Goal: Task Accomplishment & Management: Use online tool/utility

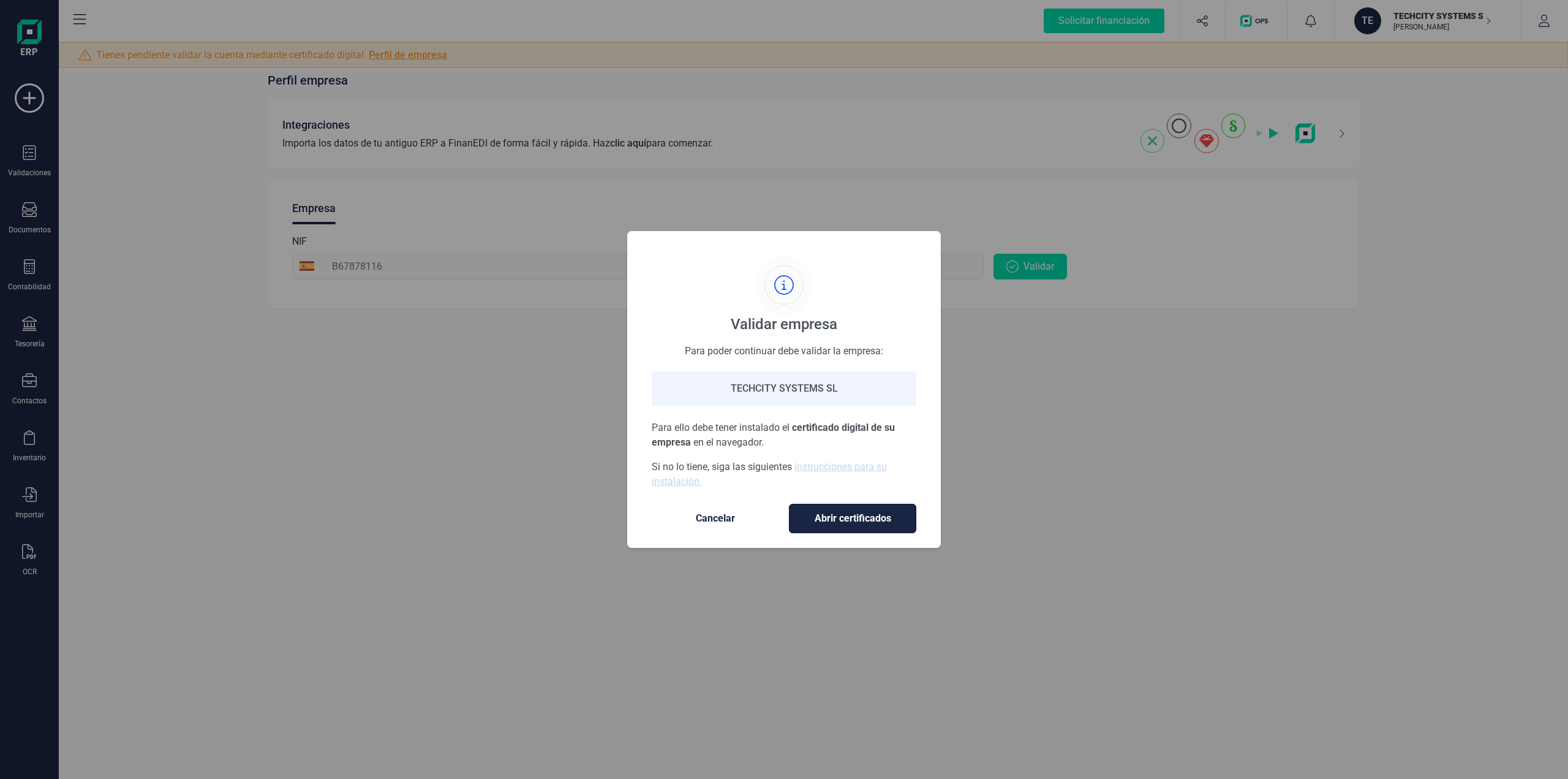
click at [844, 517] on span "Abrir certificados" at bounding box center [853, 518] width 102 height 15
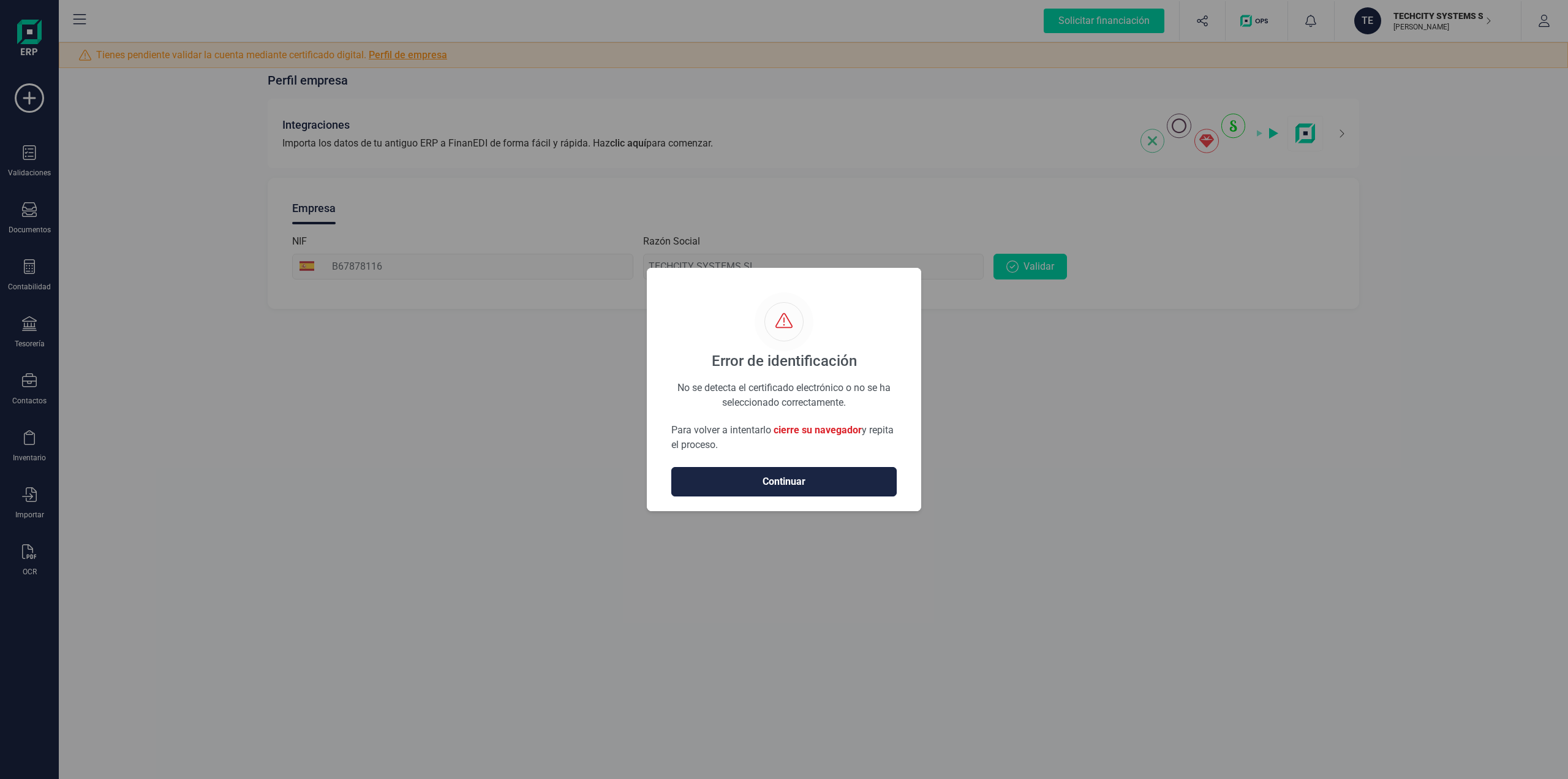
click at [811, 482] on span "Continuar" at bounding box center [784, 482] width 200 height 15
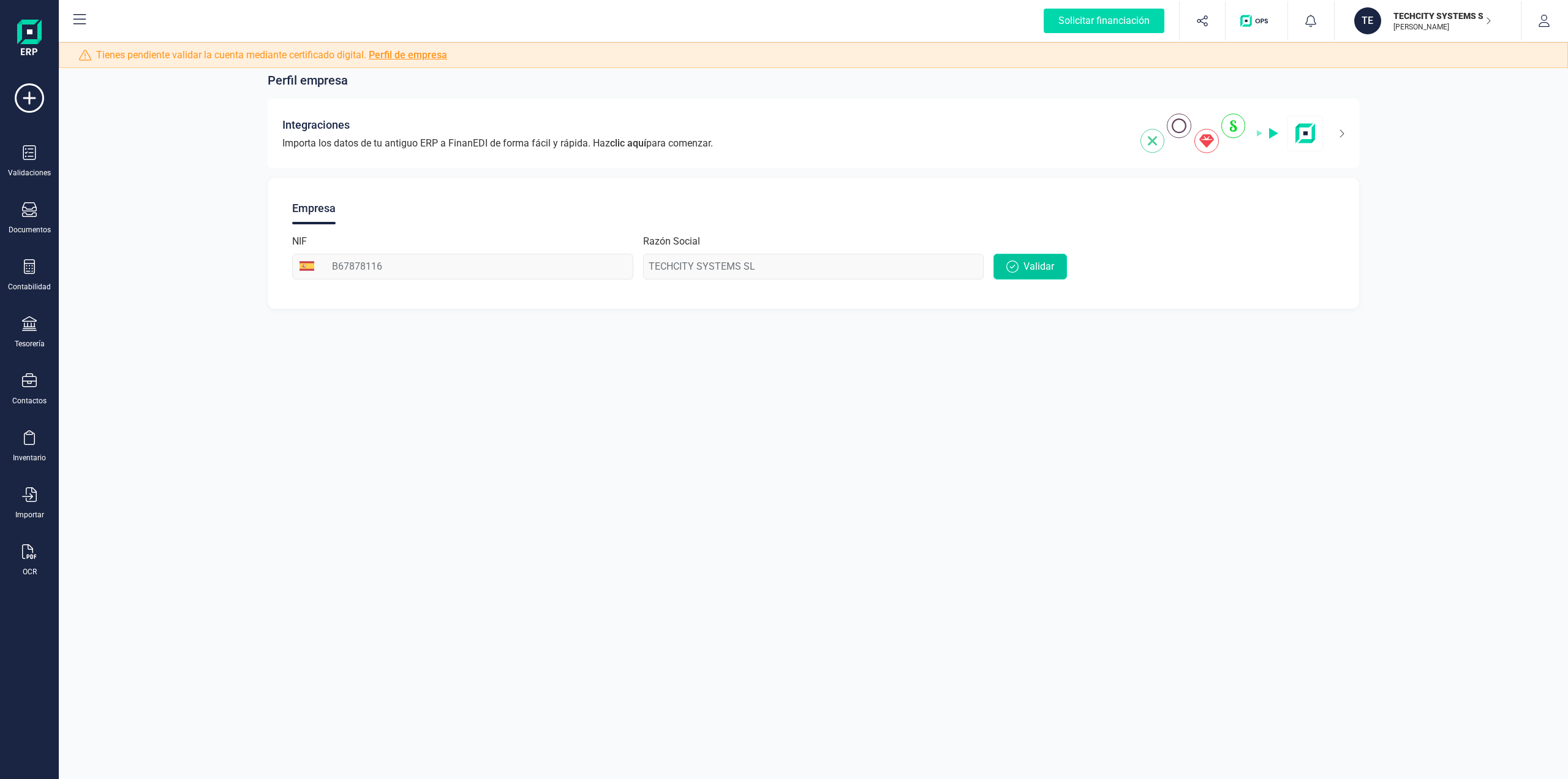
click at [1031, 271] on span "Validar" at bounding box center [1038, 267] width 31 height 15
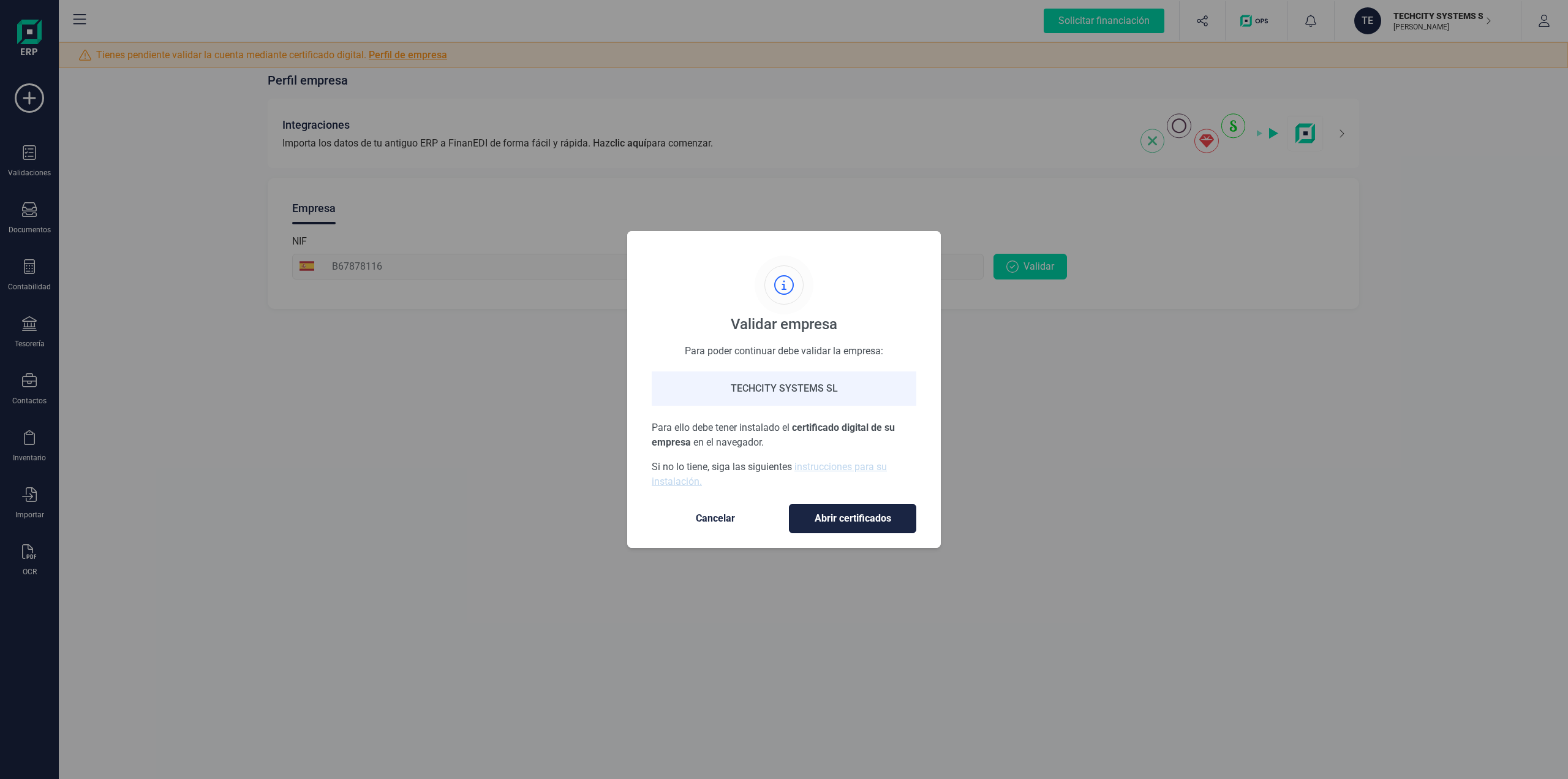
click at [824, 514] on span "Abrir certificados" at bounding box center [853, 518] width 102 height 15
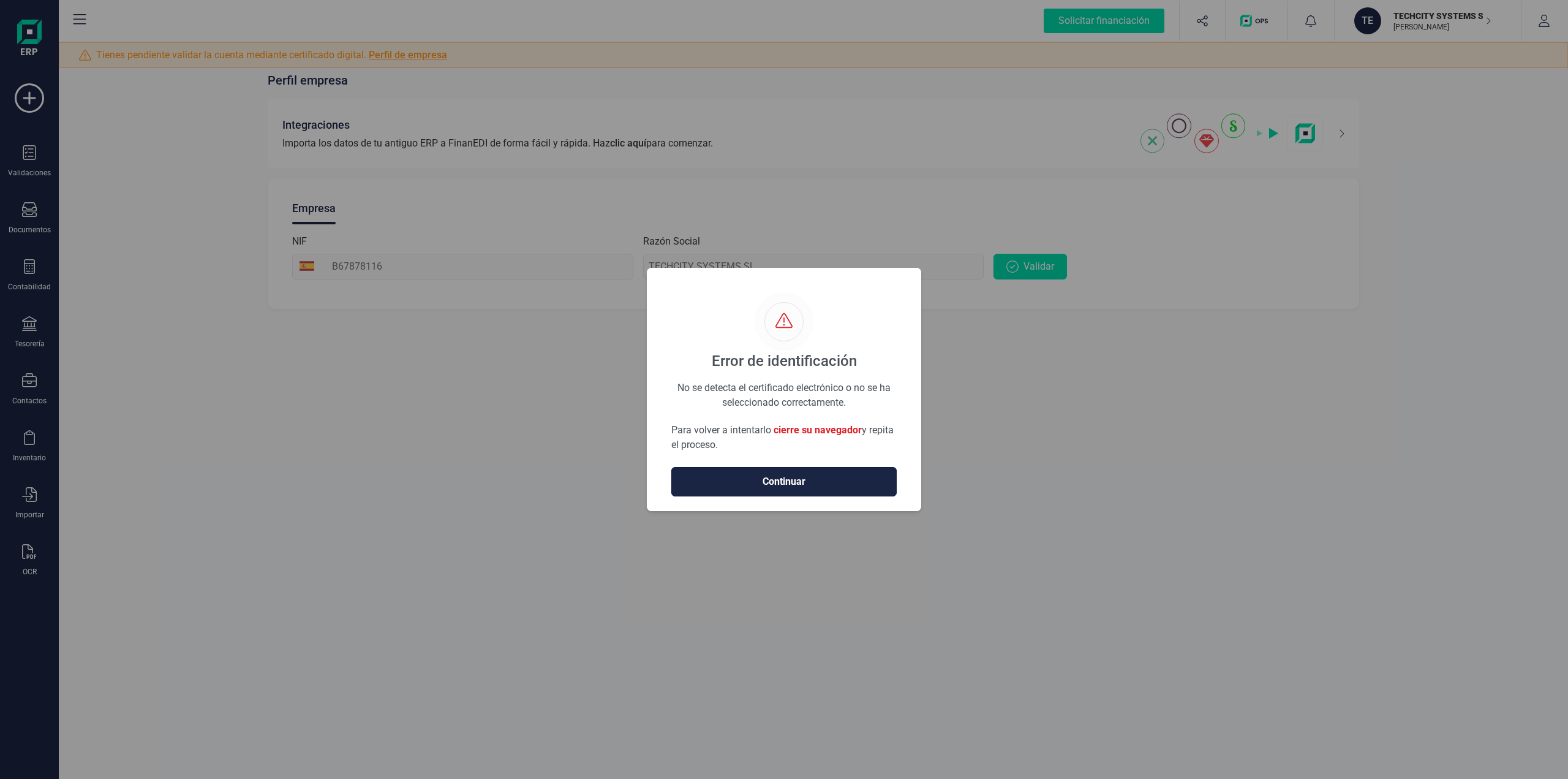
click at [779, 484] on span "Continuar" at bounding box center [784, 482] width 200 height 15
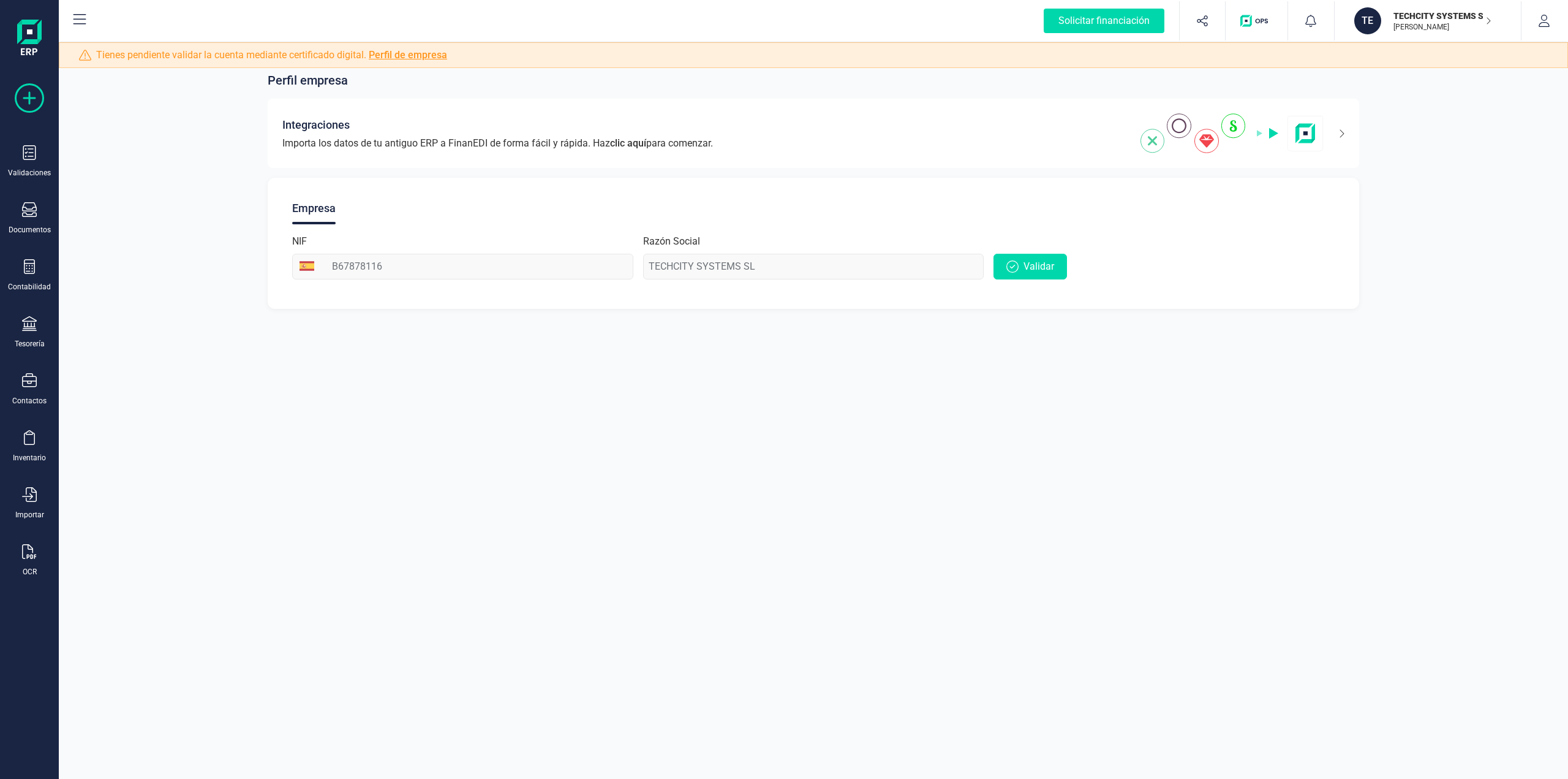
click at [16, 101] on icon at bounding box center [29, 98] width 29 height 29
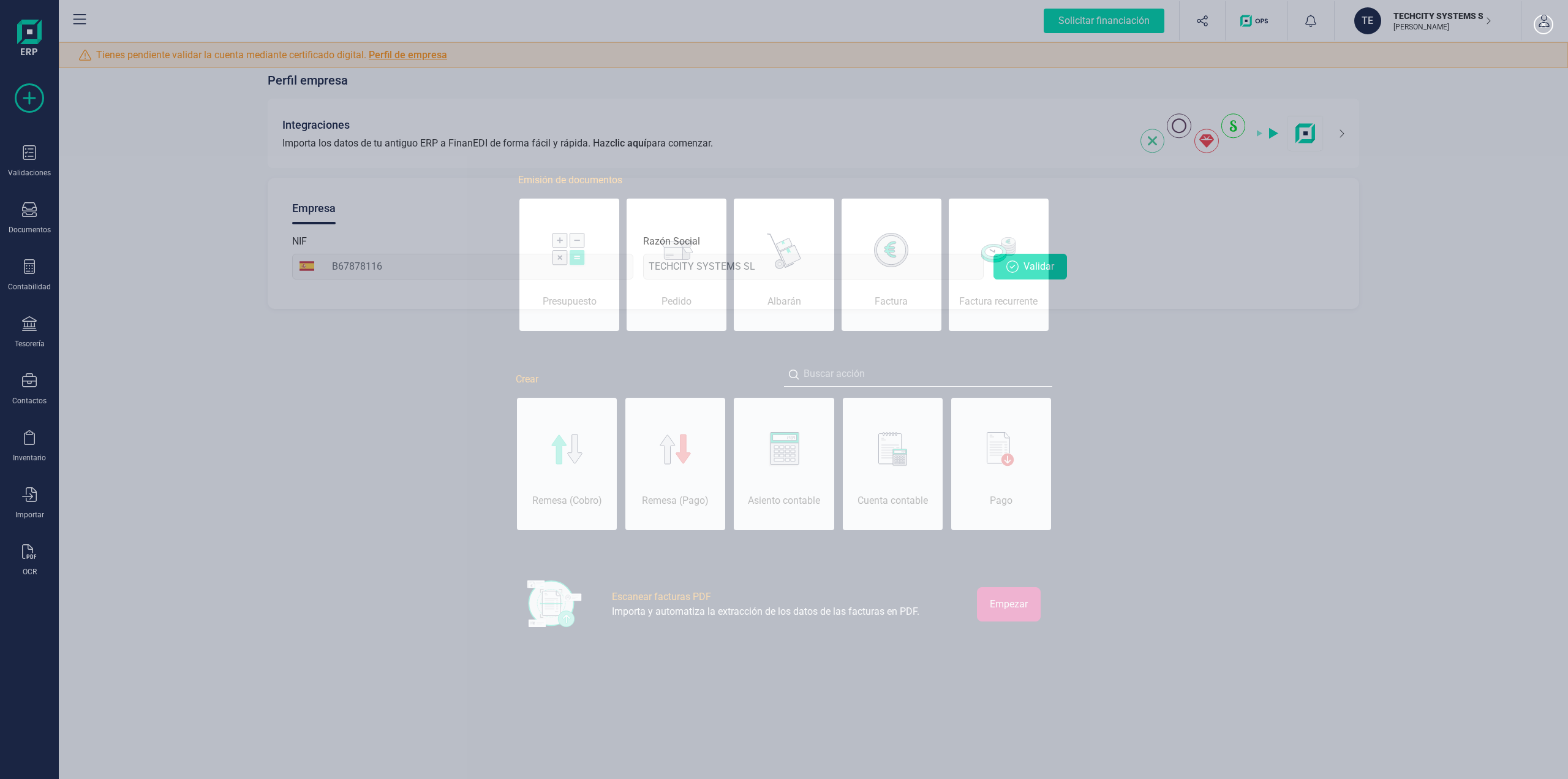
scroll to position [0, 61]
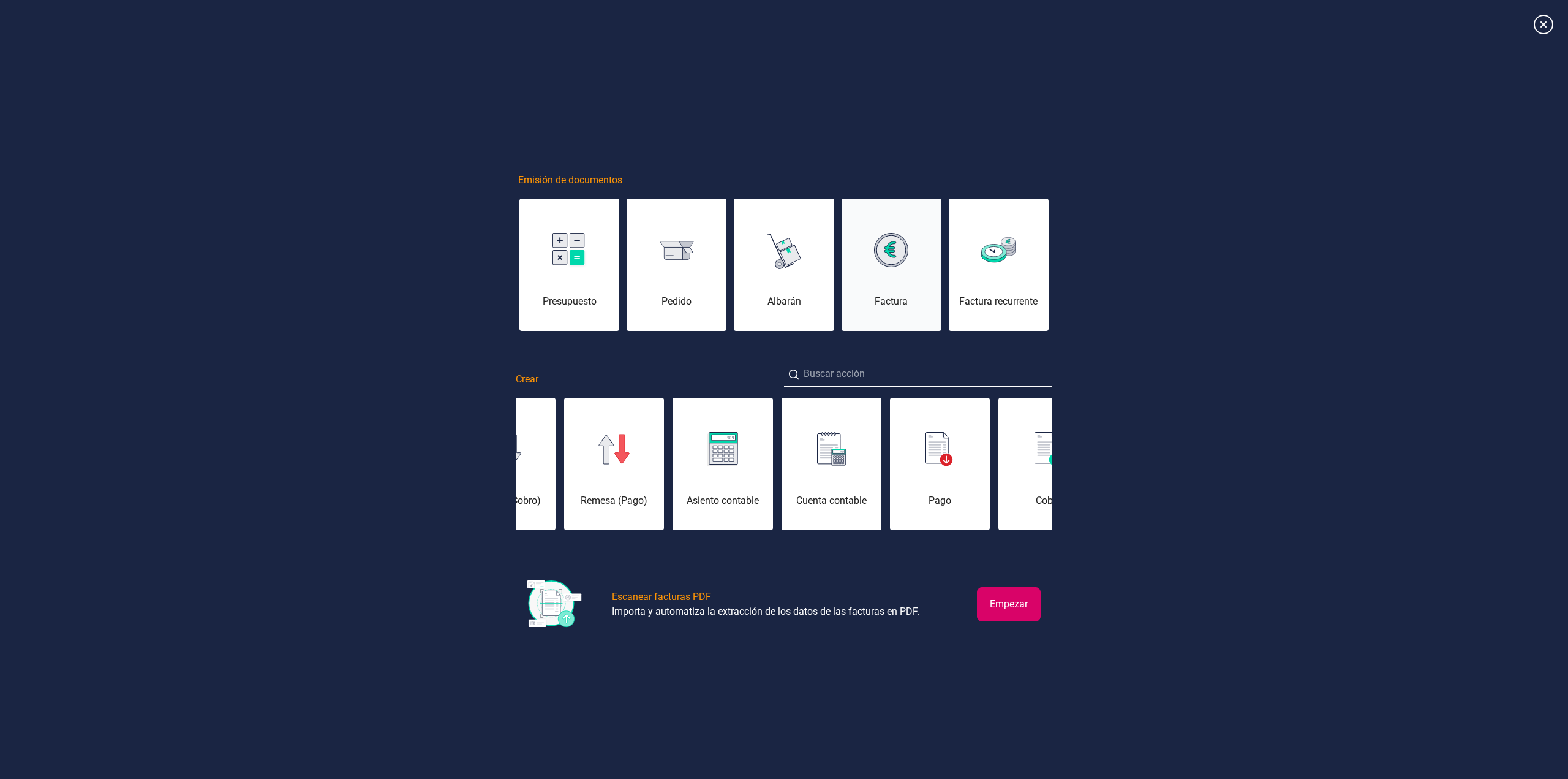
click at [879, 254] on img at bounding box center [891, 250] width 34 height 34
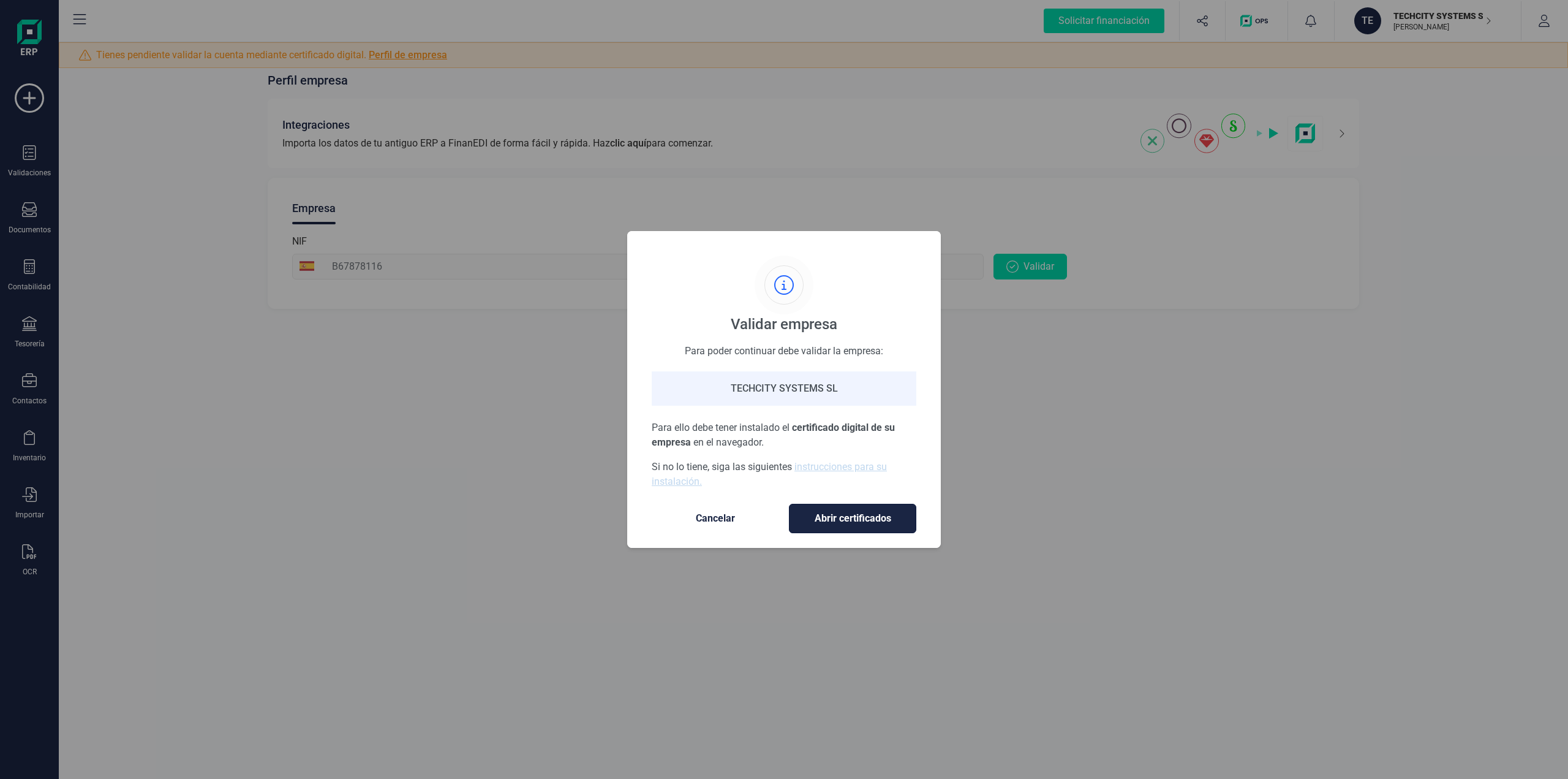
click at [849, 516] on span "Abrir certificados" at bounding box center [853, 518] width 102 height 15
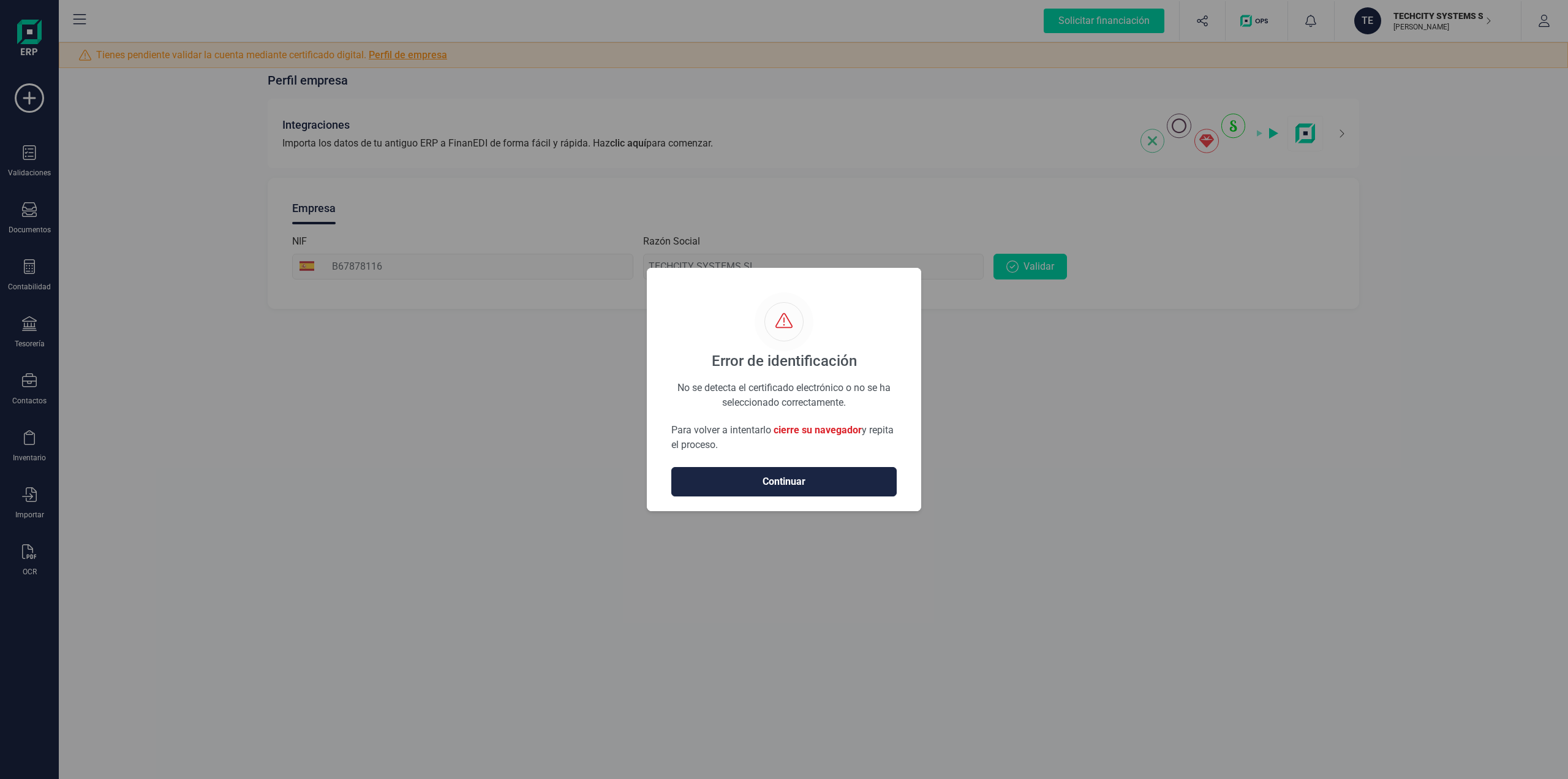
click at [794, 432] on span "cierre su navegador" at bounding box center [818, 429] width 88 height 12
drag, startPoint x: 684, startPoint y: 434, endPoint x: 751, endPoint y: 446, distance: 68.1
click at [751, 446] on p "Para volver a intentarlo cierre su navegador y repita el proceso." at bounding box center [783, 437] width 225 height 29
click at [763, 478] on span "Continuar" at bounding box center [784, 482] width 200 height 15
